Goal: Task Accomplishment & Management: Complete application form

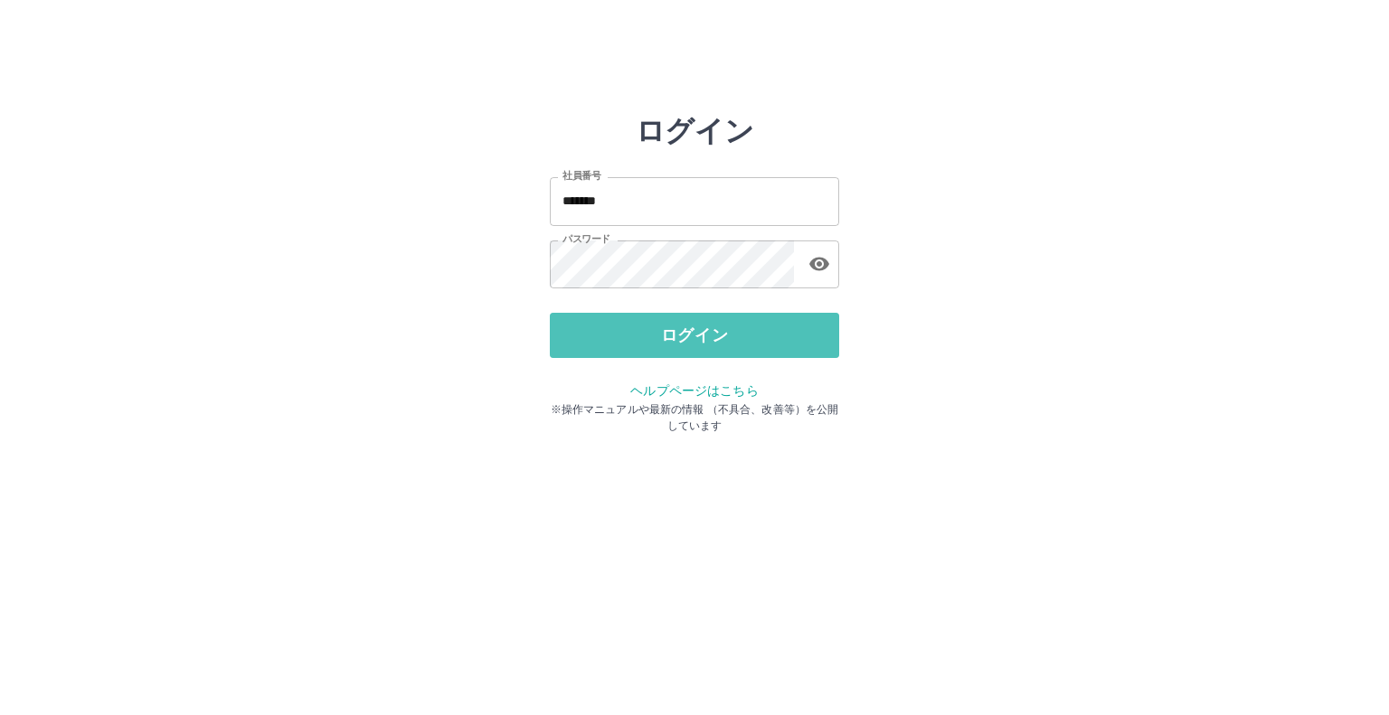
click at [764, 330] on button "ログイン" at bounding box center [694, 335] width 289 height 45
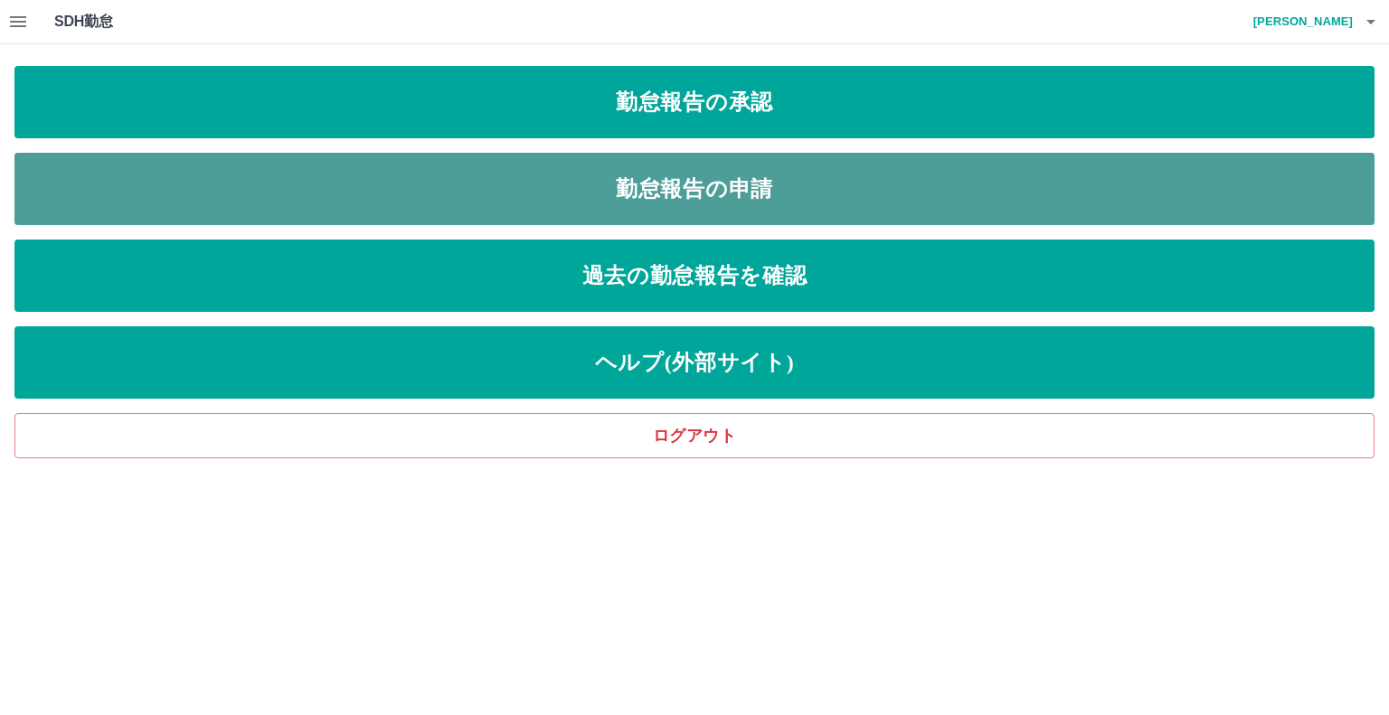
click at [737, 176] on link "勤怠報告の申請" at bounding box center [694, 189] width 1360 height 72
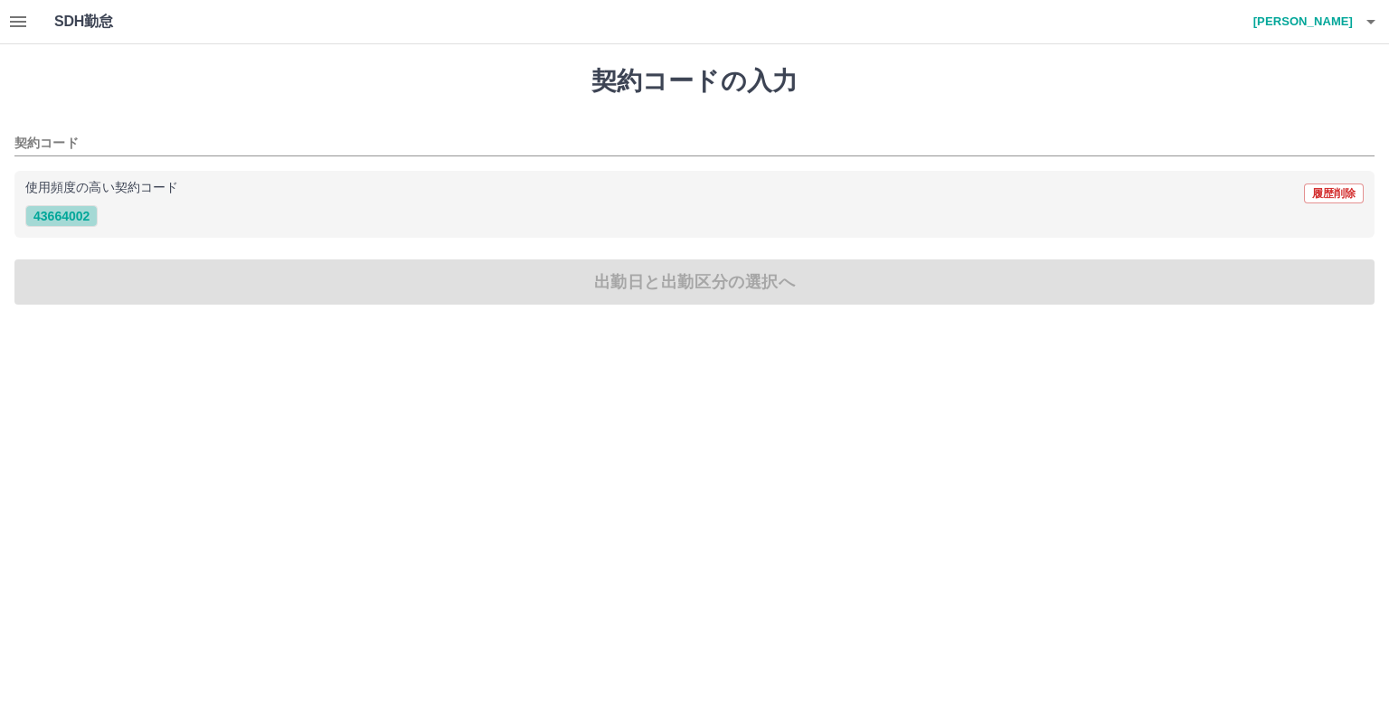
click at [54, 213] on button "43664002" at bounding box center [61, 216] width 72 height 22
type input "********"
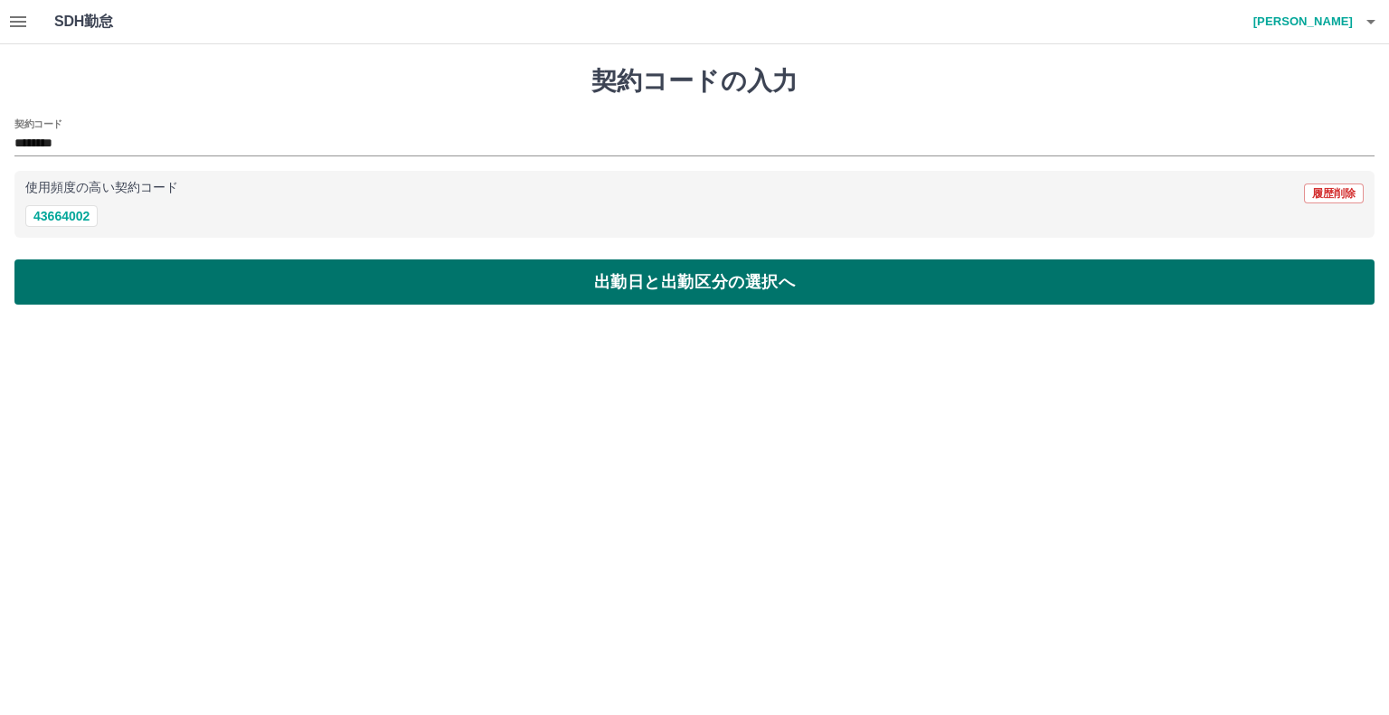
click at [108, 275] on button "出勤日と出勤区分の選択へ" at bounding box center [694, 281] width 1360 height 45
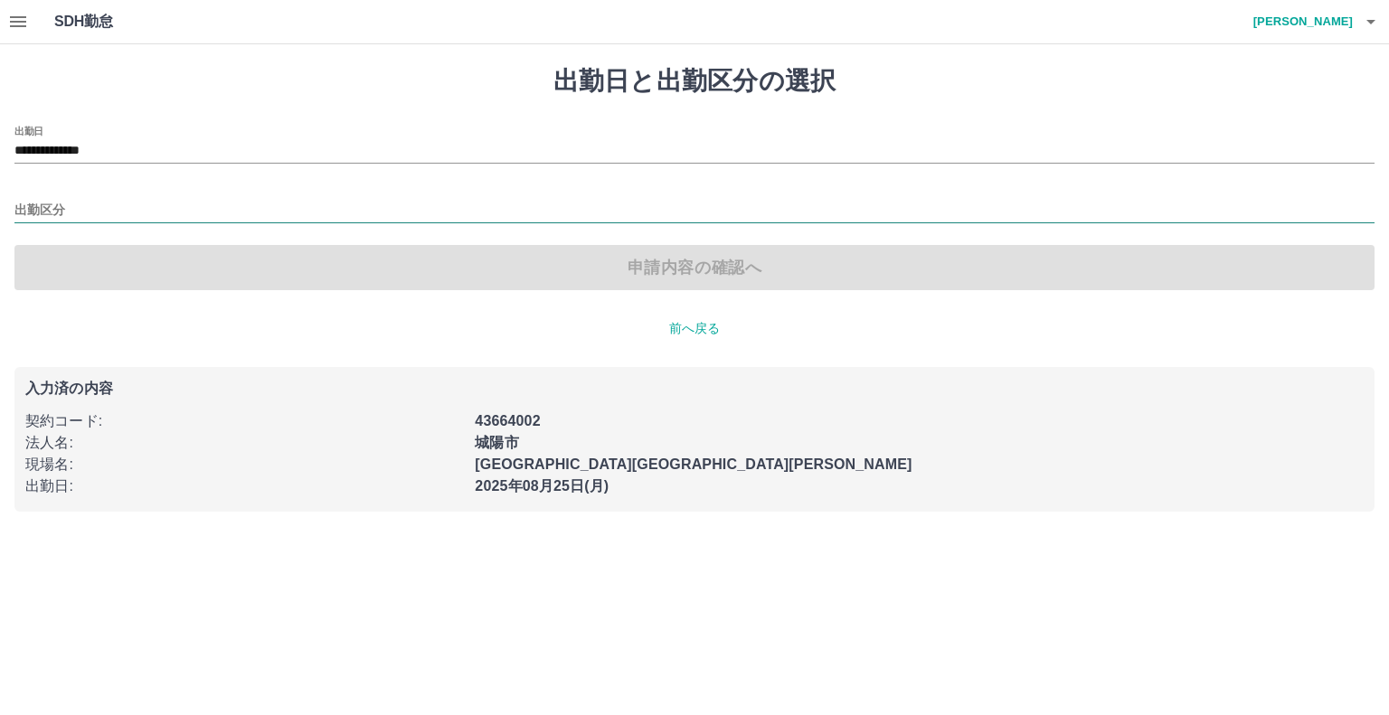
click at [47, 200] on input "出勤区分" at bounding box center [694, 211] width 1360 height 23
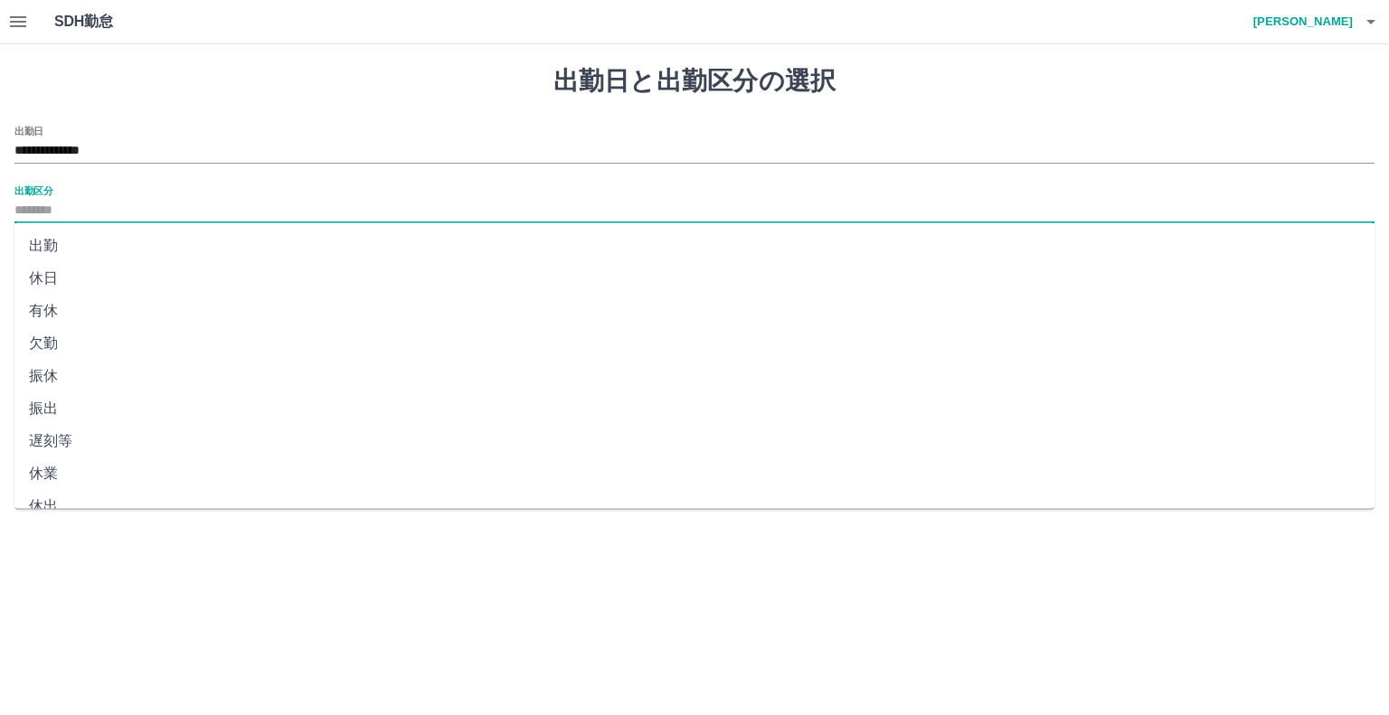
click at [56, 238] on li "出勤" at bounding box center [694, 246] width 1360 height 33
type input "**"
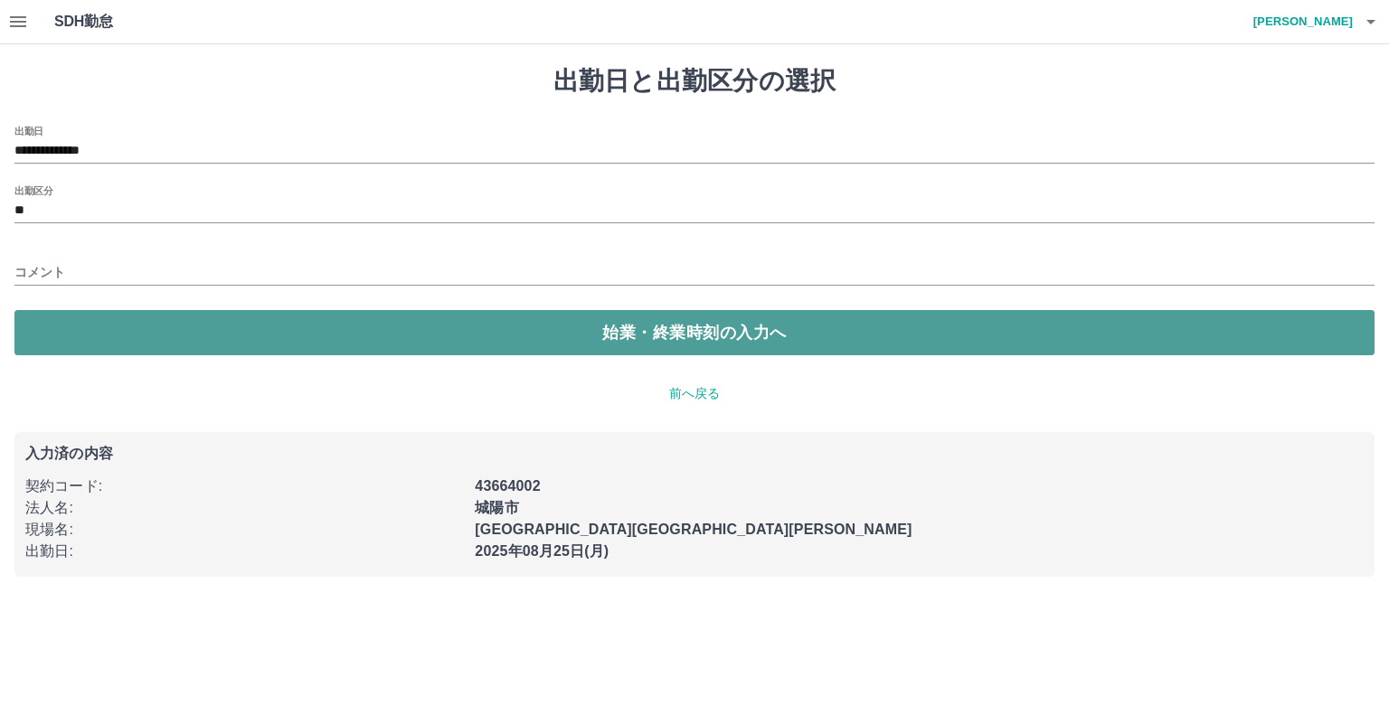
click at [99, 328] on button "始業・終業時刻の入力へ" at bounding box center [694, 332] width 1360 height 45
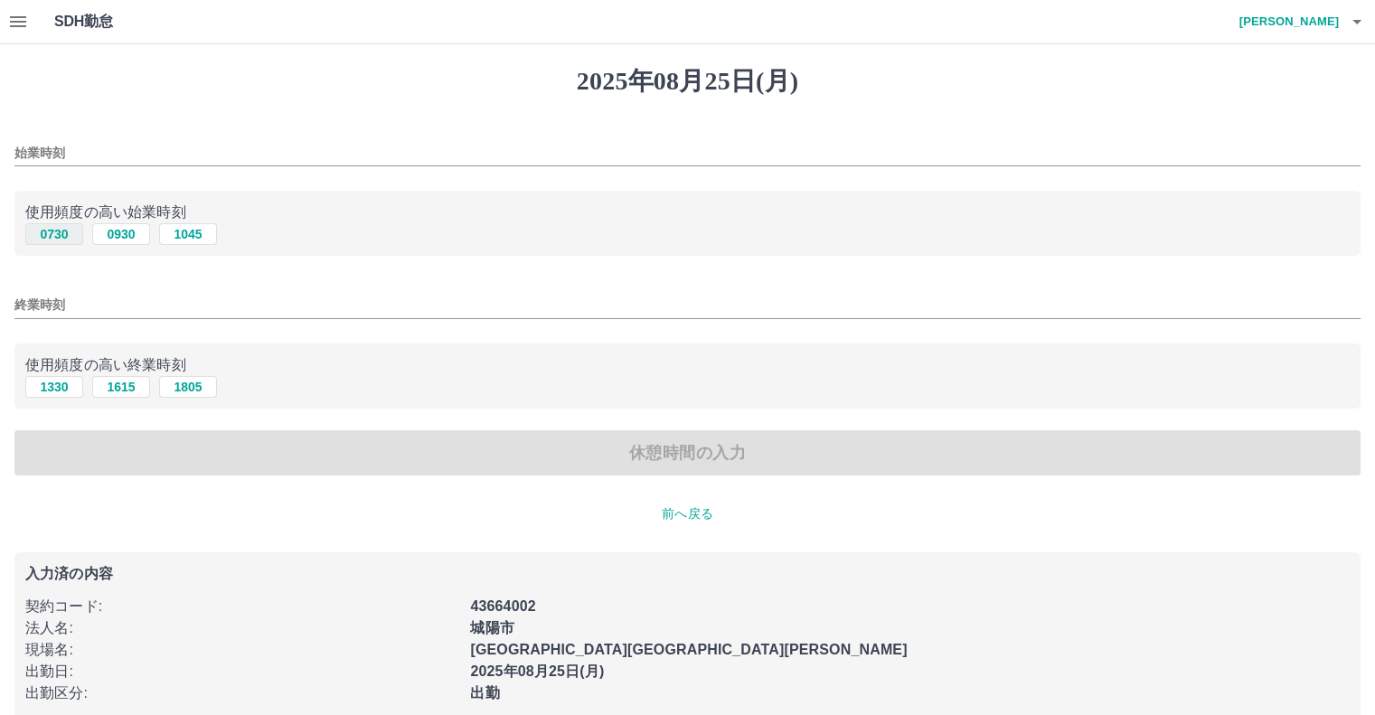
click at [50, 231] on button "0730" at bounding box center [54, 234] width 58 height 22
type input "****"
click at [61, 384] on button "1330" at bounding box center [54, 387] width 58 height 22
type input "****"
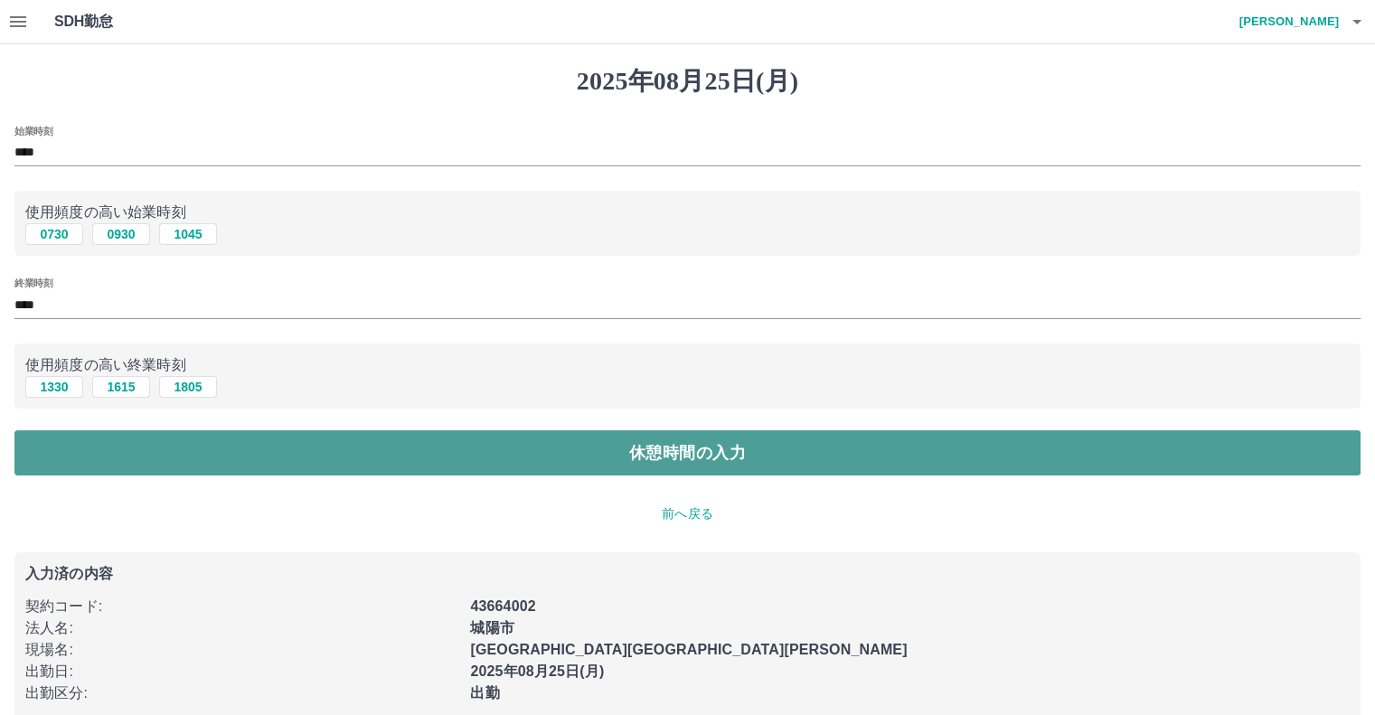
click at [247, 447] on button "休憩時間の入力" at bounding box center [687, 452] width 1346 height 45
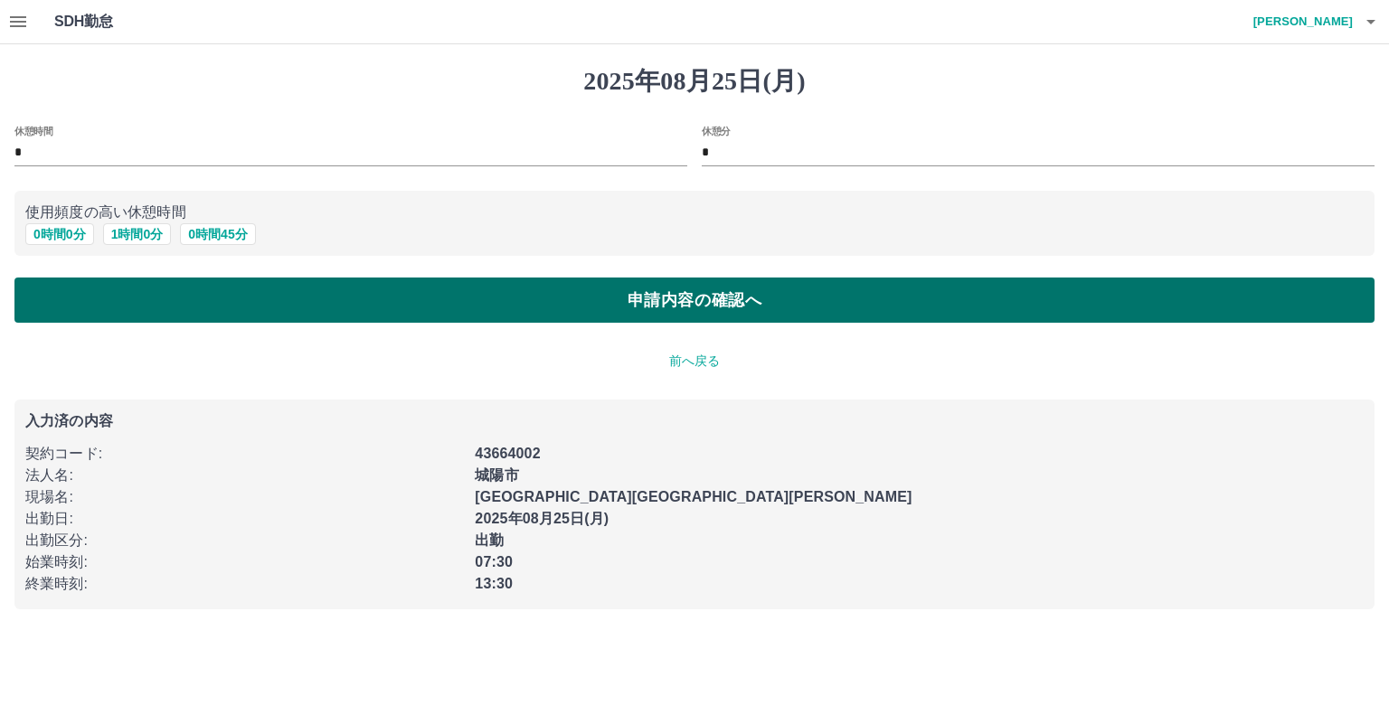
click at [739, 313] on button "申請内容の確認へ" at bounding box center [694, 300] width 1360 height 45
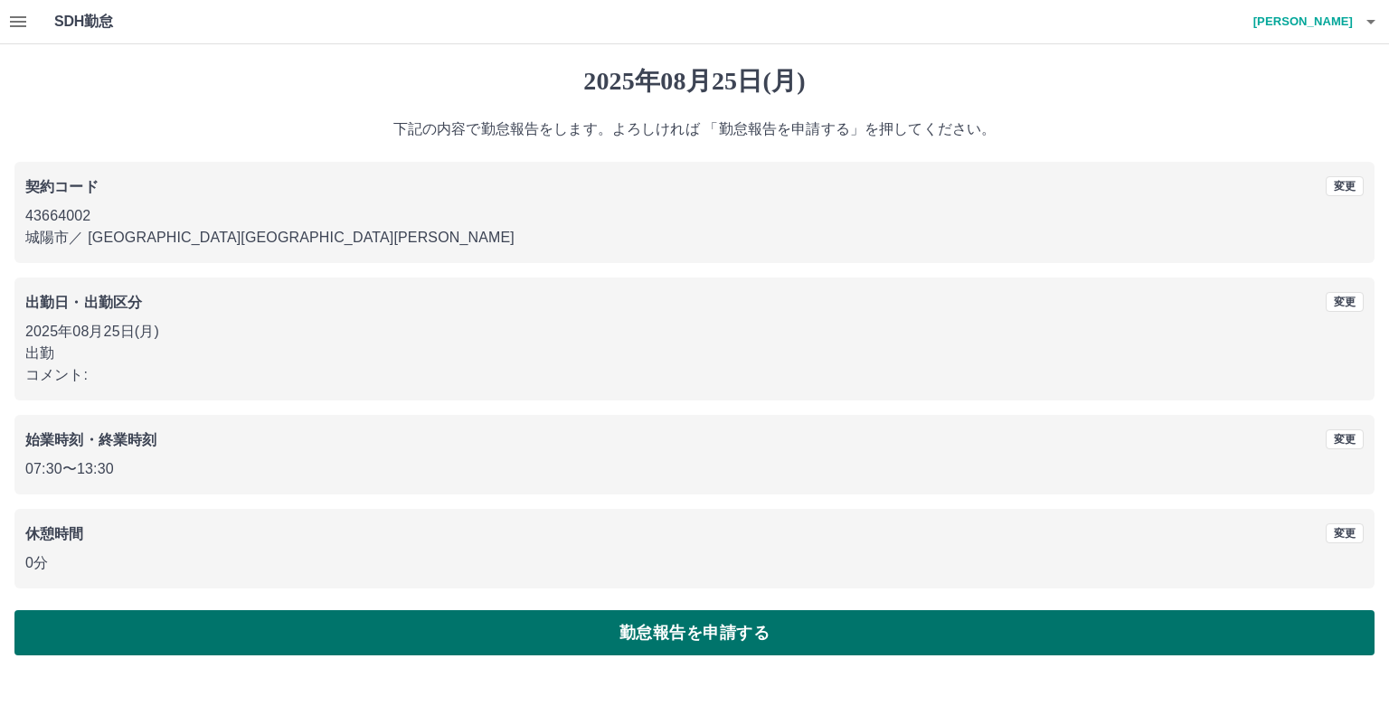
click at [744, 632] on button "勤怠報告を申請する" at bounding box center [694, 632] width 1360 height 45
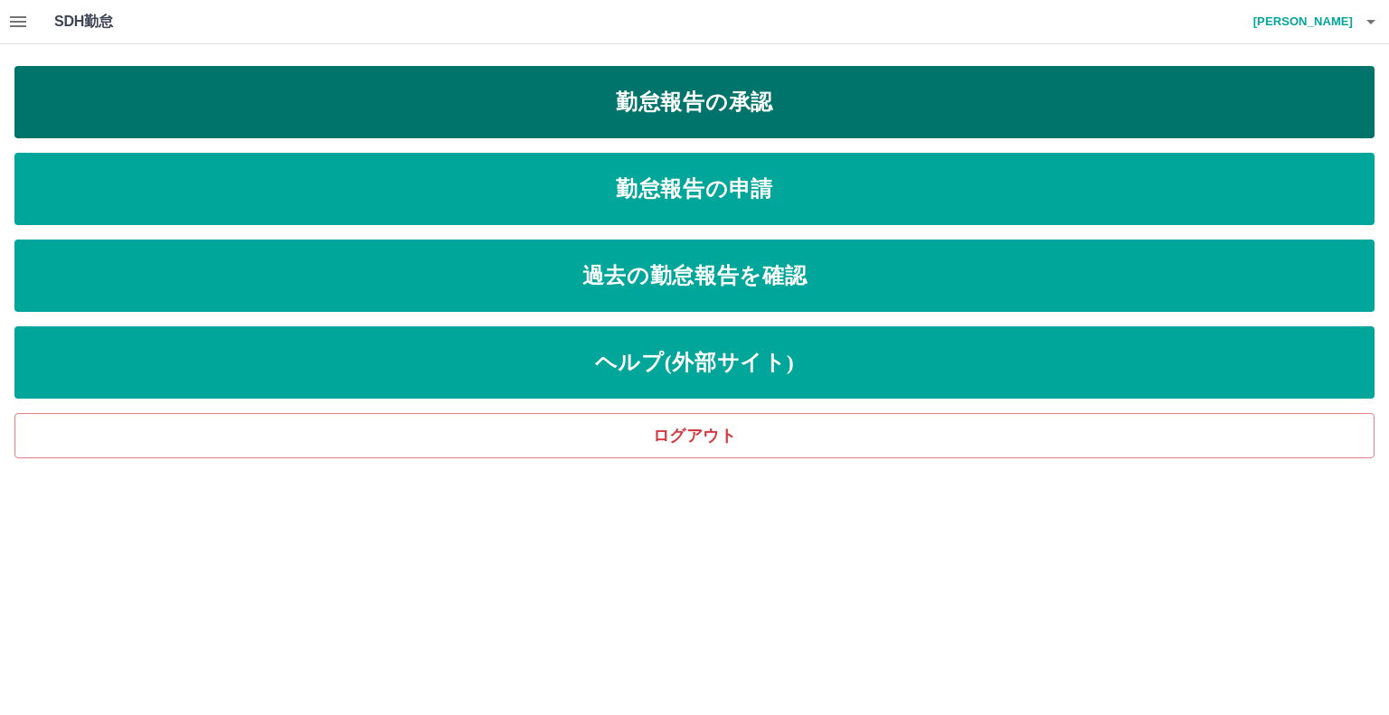
click at [431, 89] on link "勤怠報告の承認" at bounding box center [694, 102] width 1360 height 72
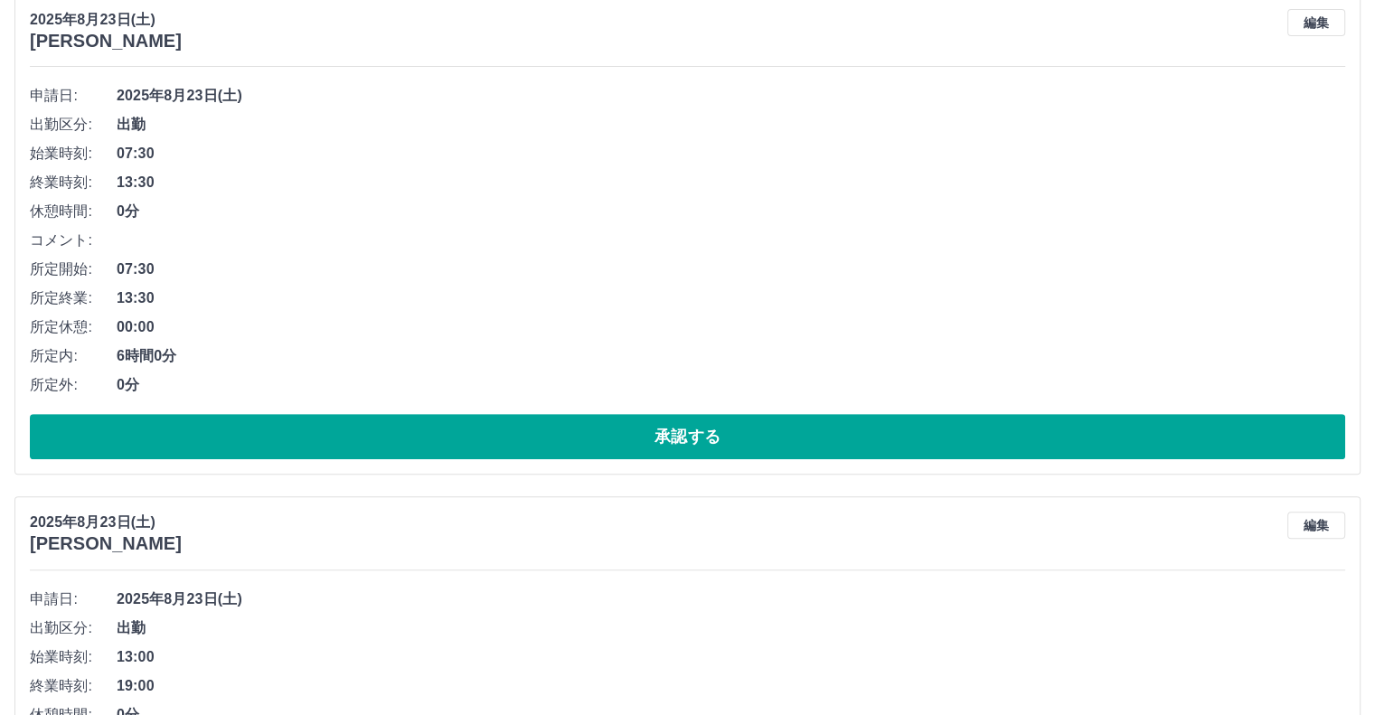
scroll to position [730, 0]
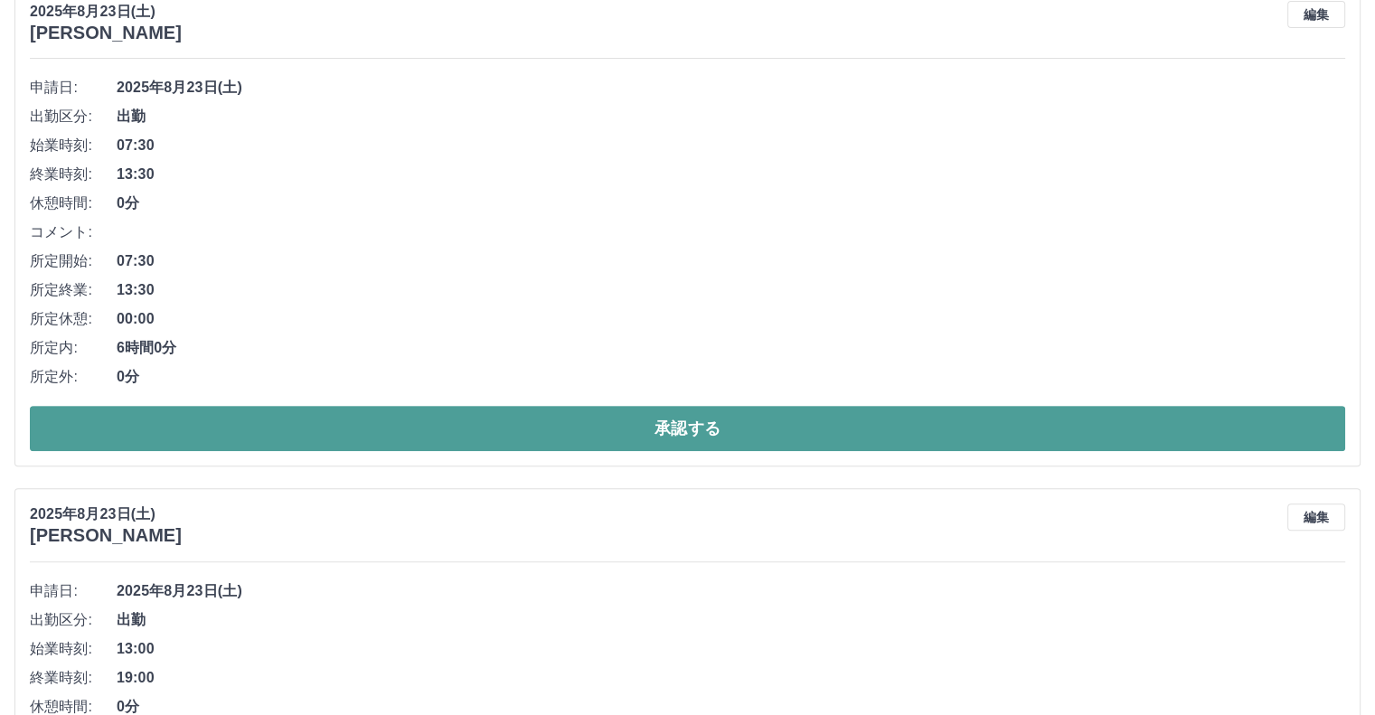
click at [883, 414] on button "承認する" at bounding box center [687, 428] width 1315 height 45
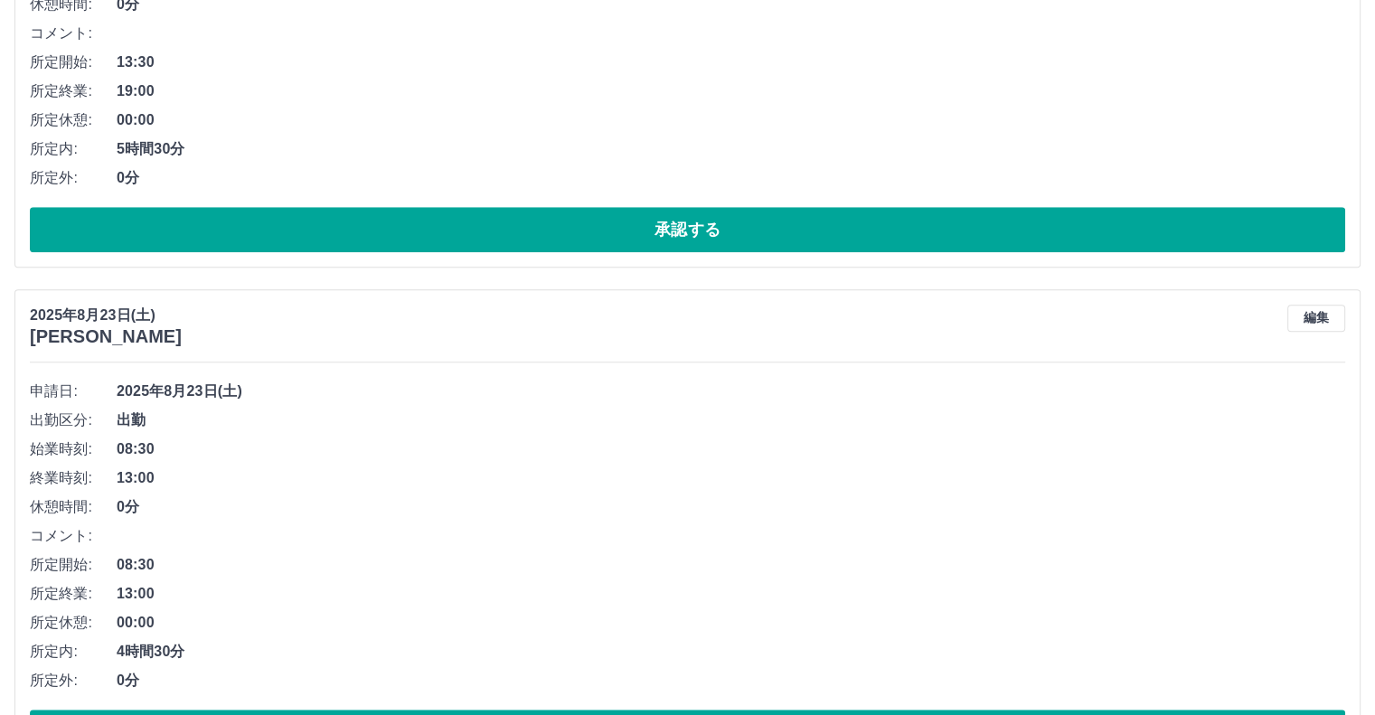
scroll to position [1597, 0]
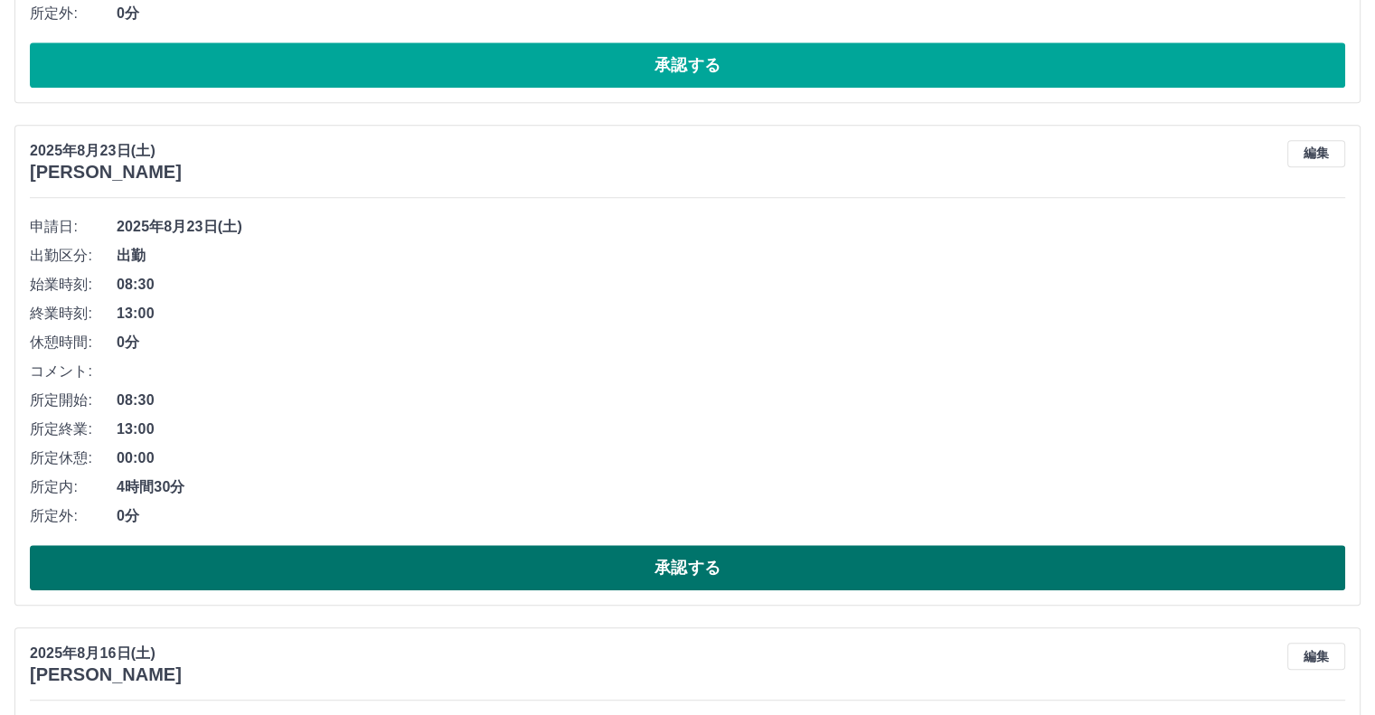
click at [1166, 553] on button "承認する" at bounding box center [687, 567] width 1315 height 45
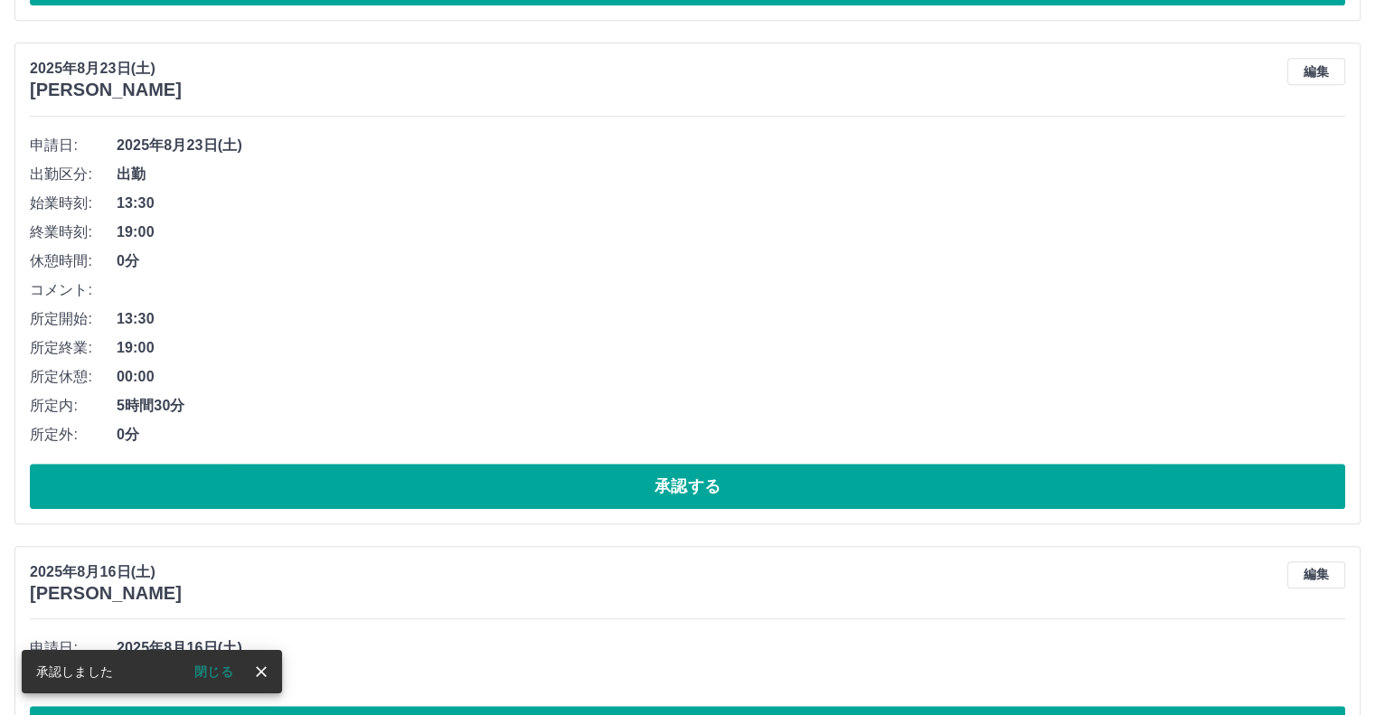
scroll to position [1146, 0]
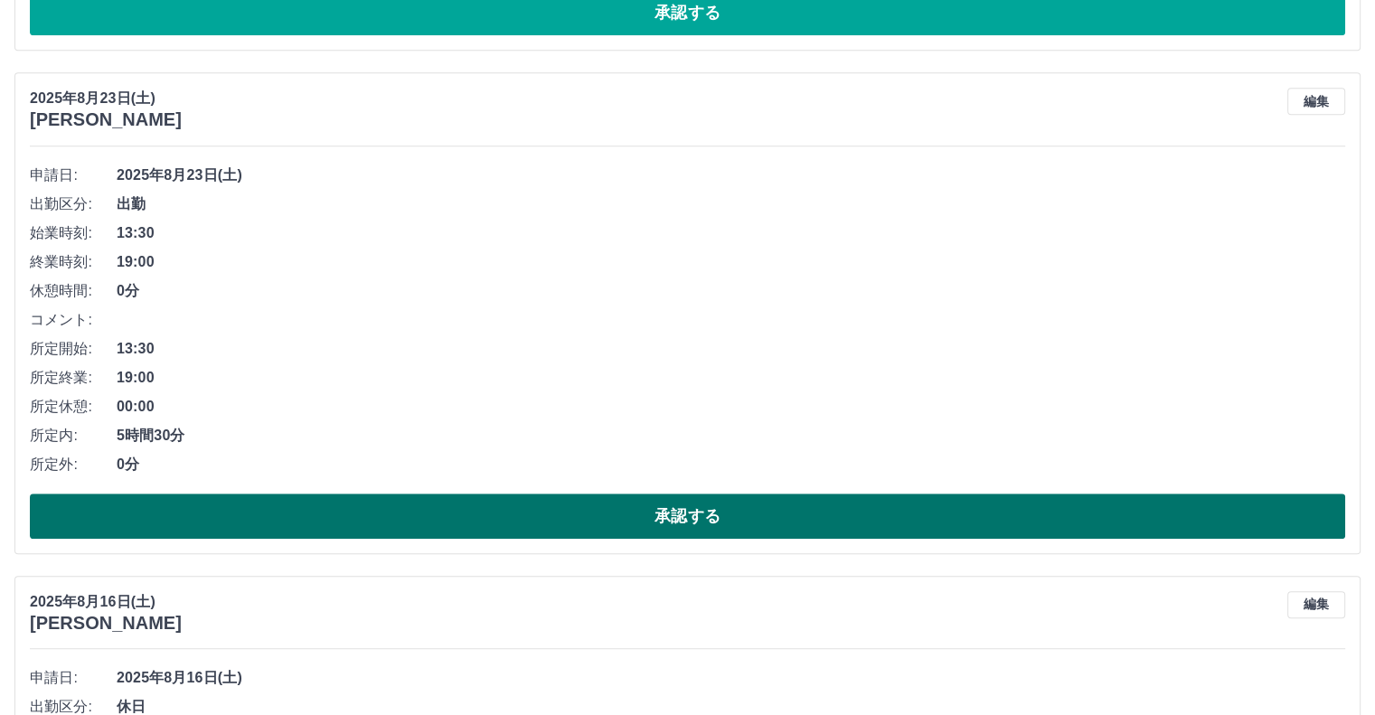
click at [1268, 523] on button "承認する" at bounding box center [687, 516] width 1315 height 45
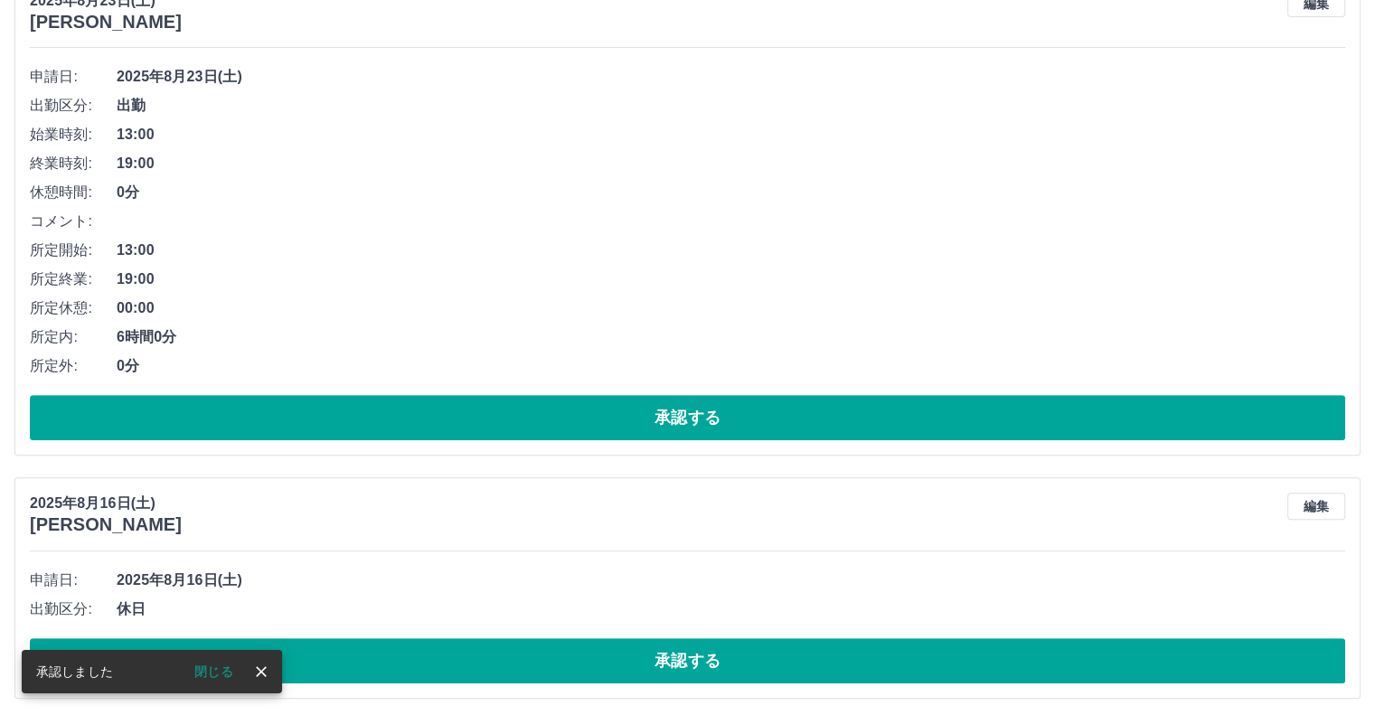
scroll to position [654, 0]
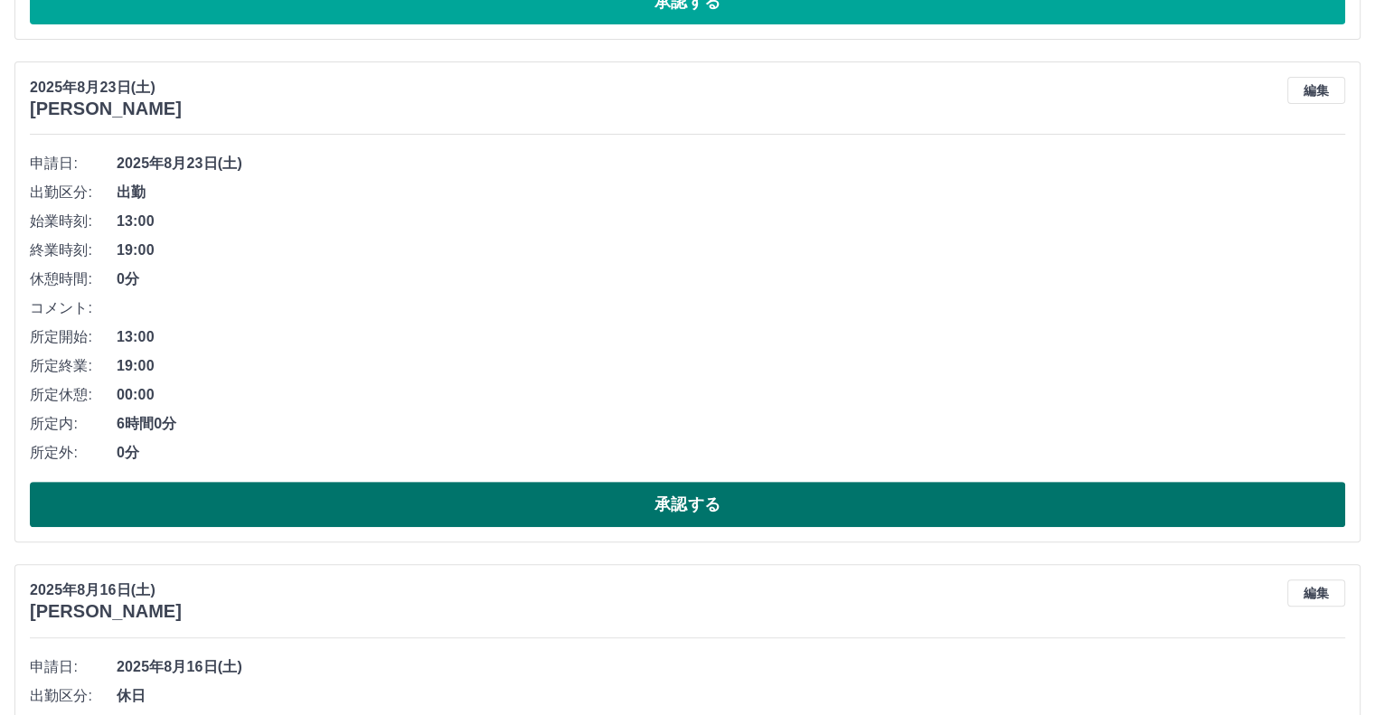
click at [1245, 494] on button "承認する" at bounding box center [687, 504] width 1315 height 45
